Goal: Find specific fact: Find specific fact

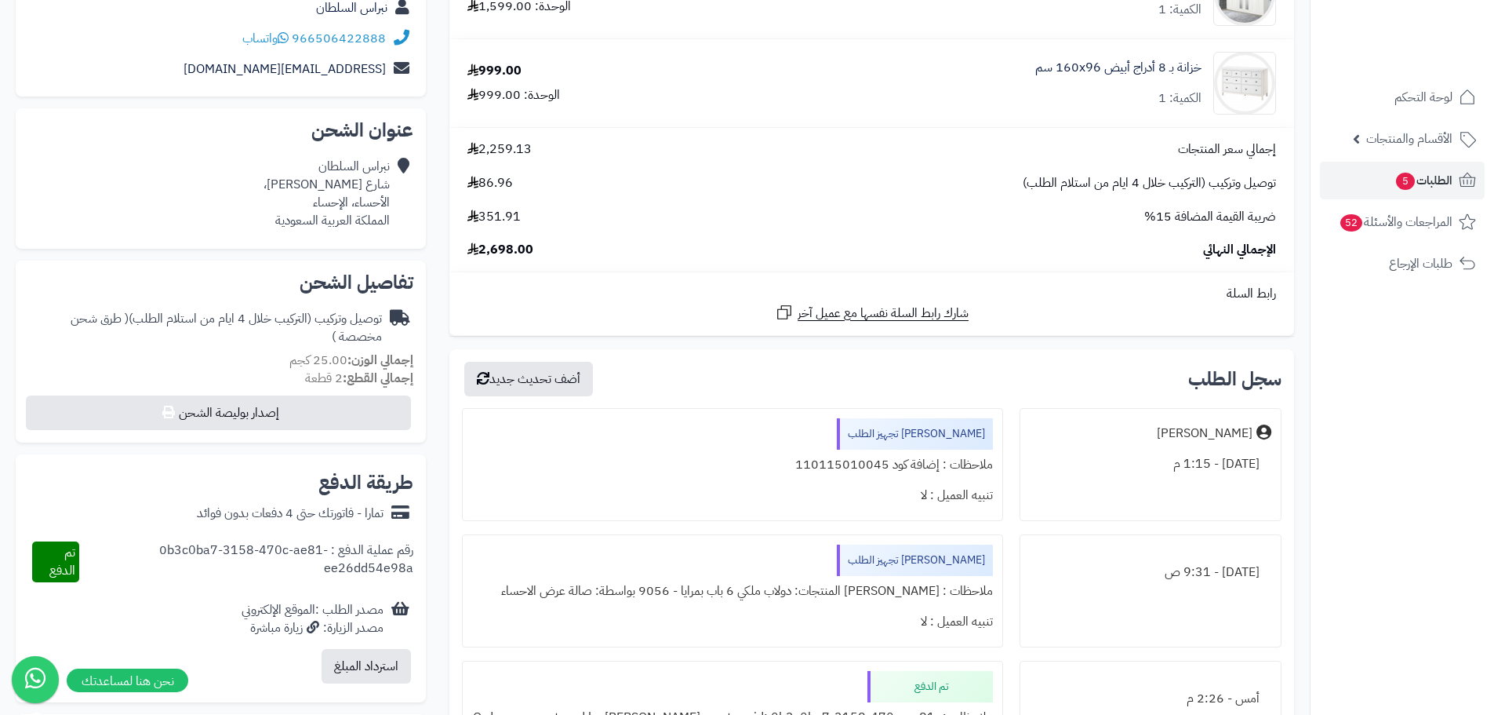
scroll to position [314, 0]
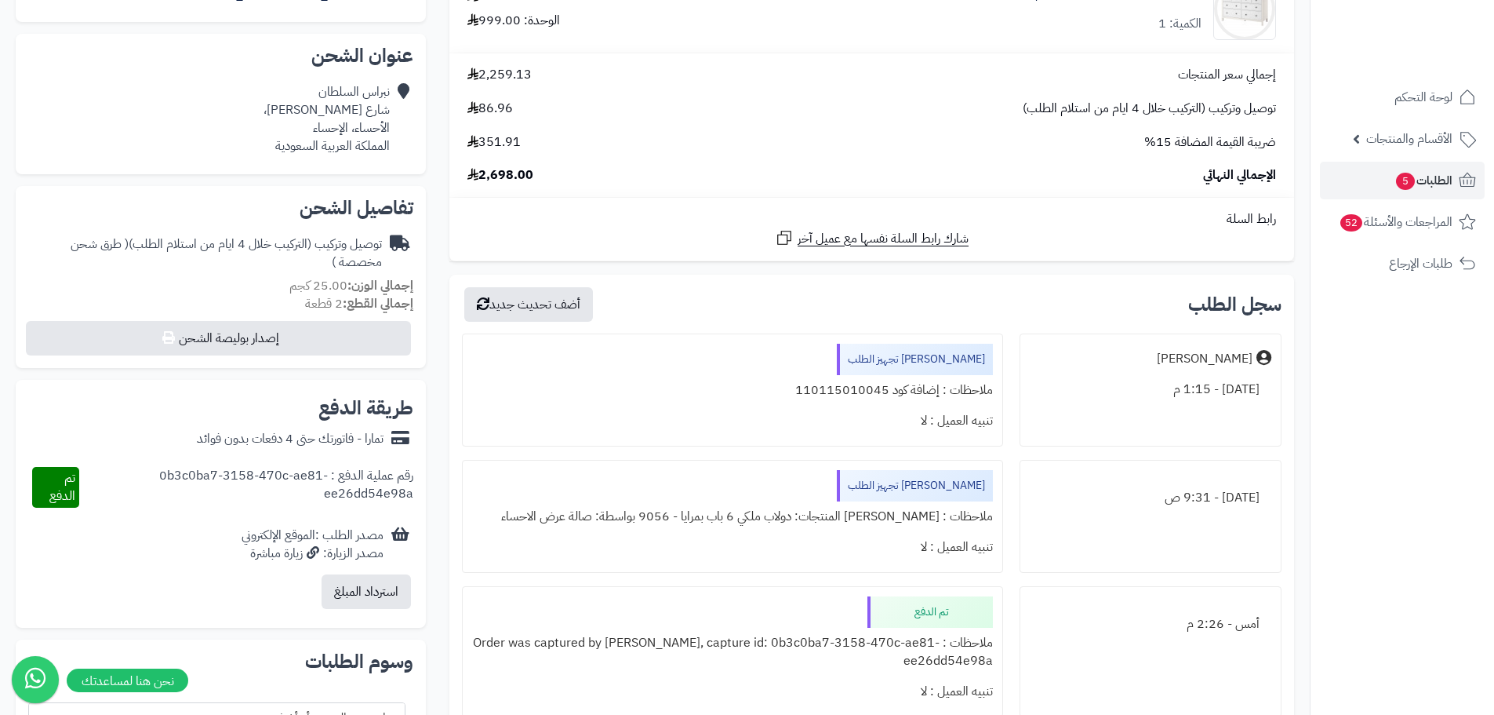
click at [846, 388] on div "ملاحظات : إضافة كود 110115010045" at bounding box center [732, 390] width 520 height 31
copy div "110115010045"
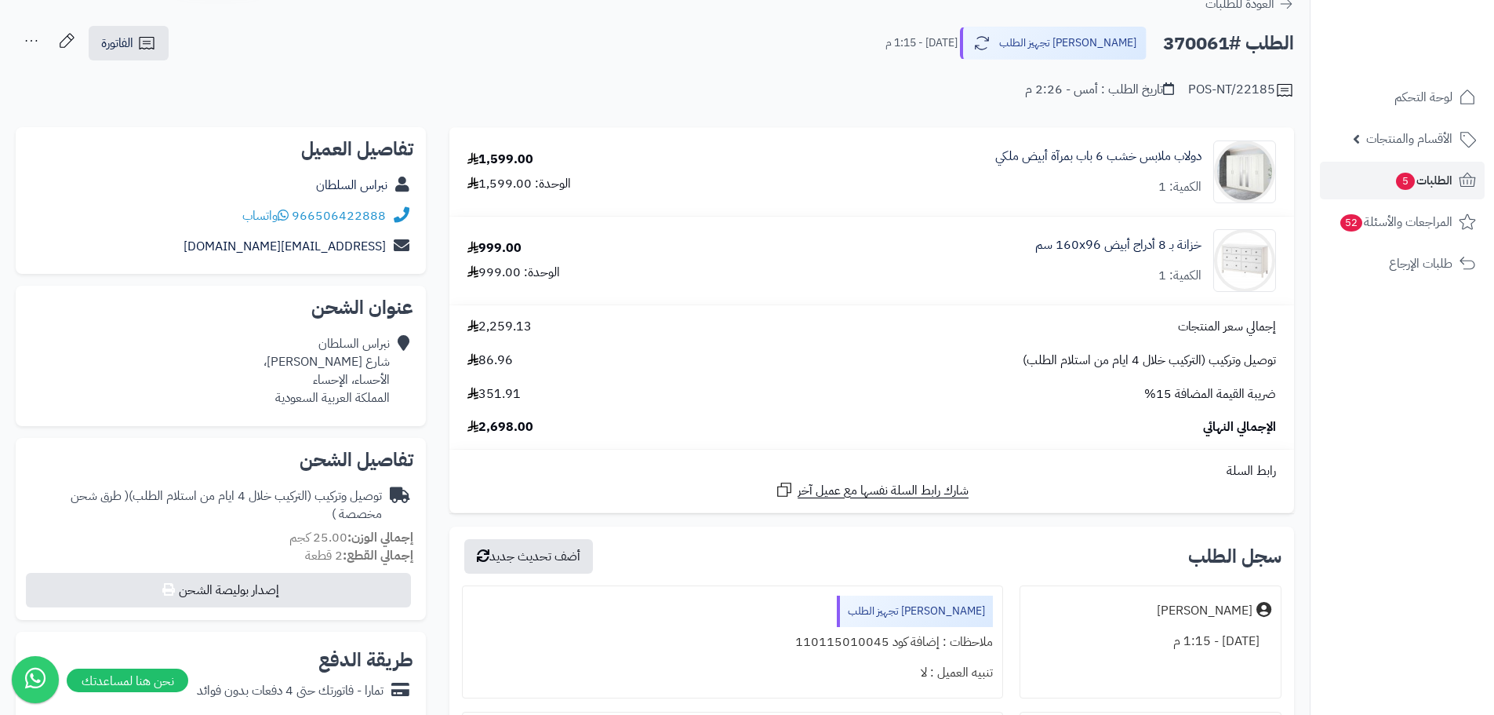
scroll to position [0, 0]
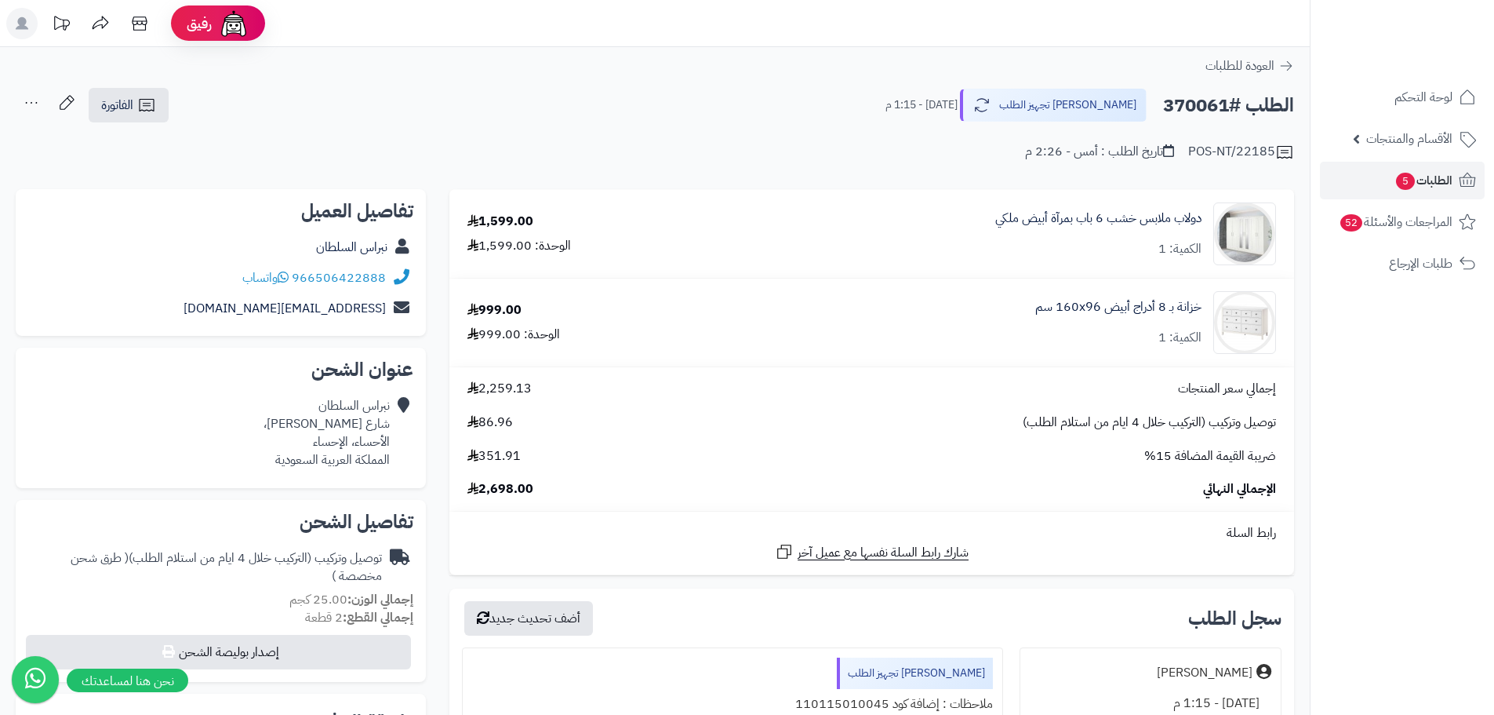
click at [1195, 114] on h2 "الطلب #370061" at bounding box center [1228, 105] width 131 height 32
copy h2 "370061"
